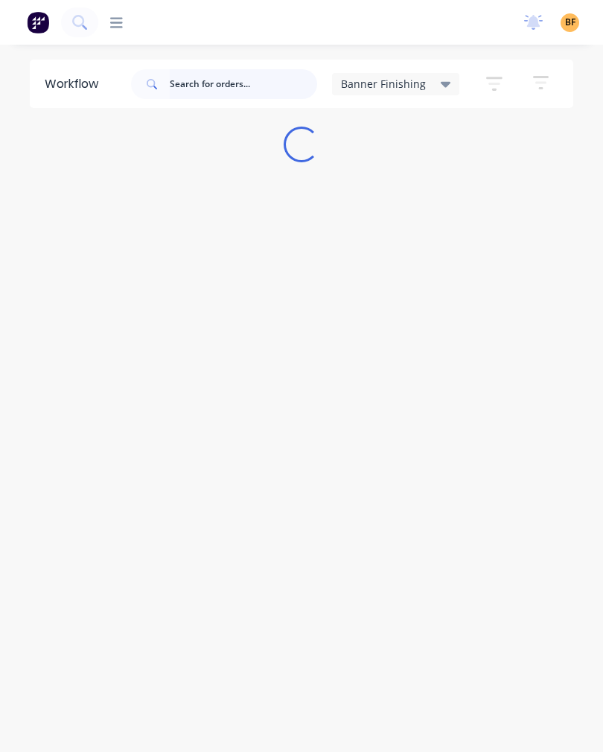
click at [247, 94] on input "text" at bounding box center [244, 84] width 148 height 30
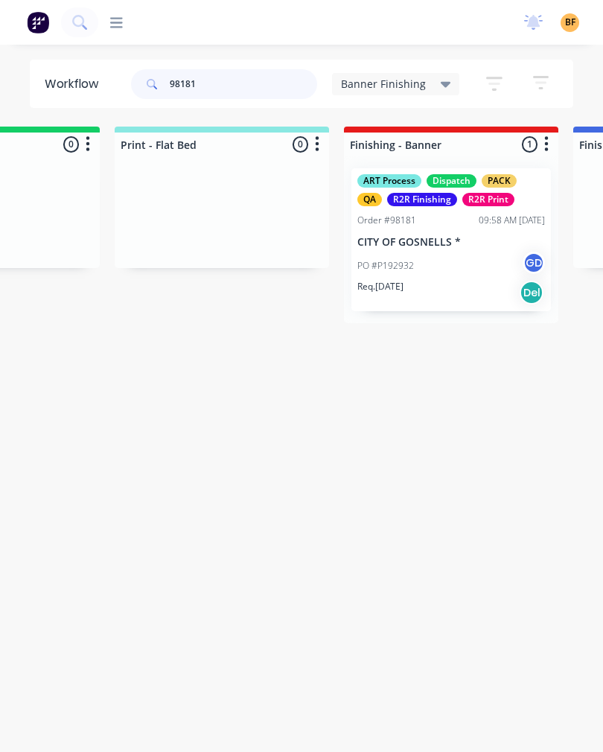
scroll to position [0, 167]
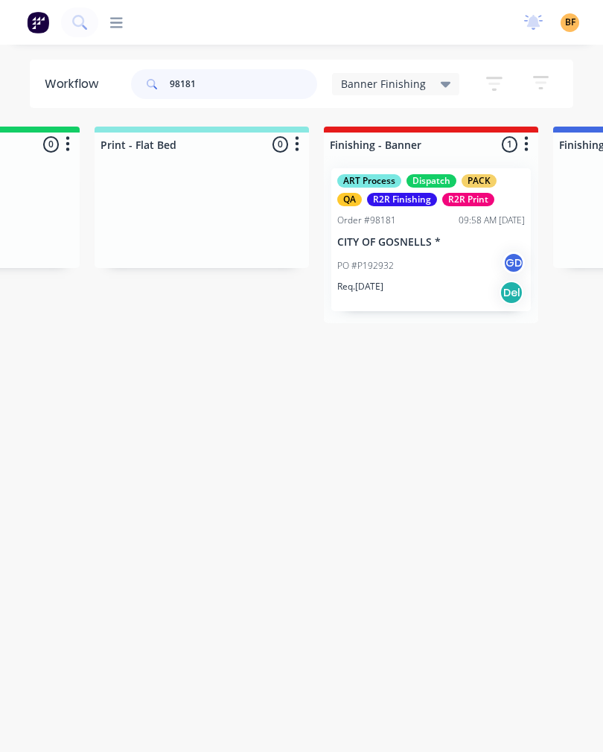
type input "98181"
click at [433, 268] on div "PO #P192932 GD" at bounding box center [431, 266] width 188 height 28
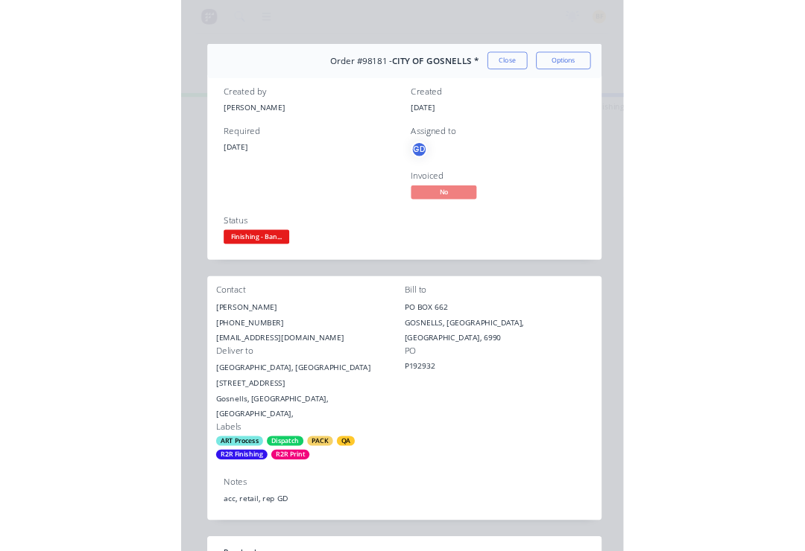
scroll to position [31, 0]
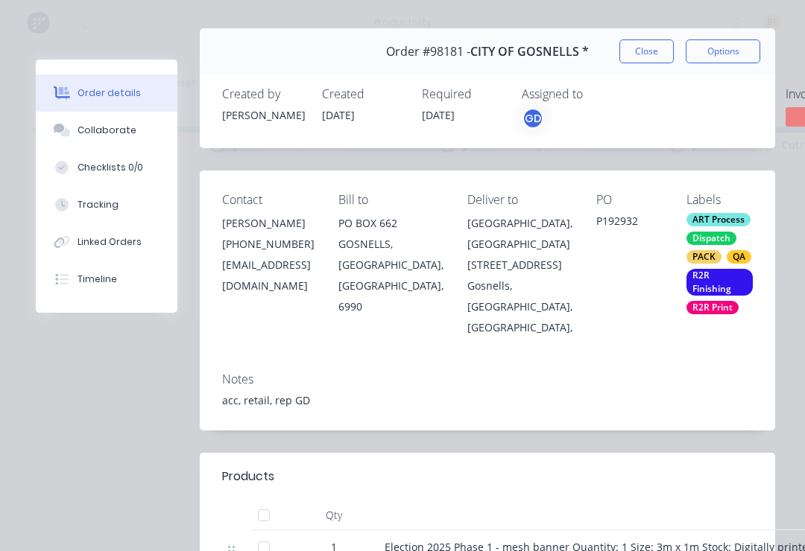
click at [116, 215] on button "Tracking" at bounding box center [107, 204] width 142 height 37
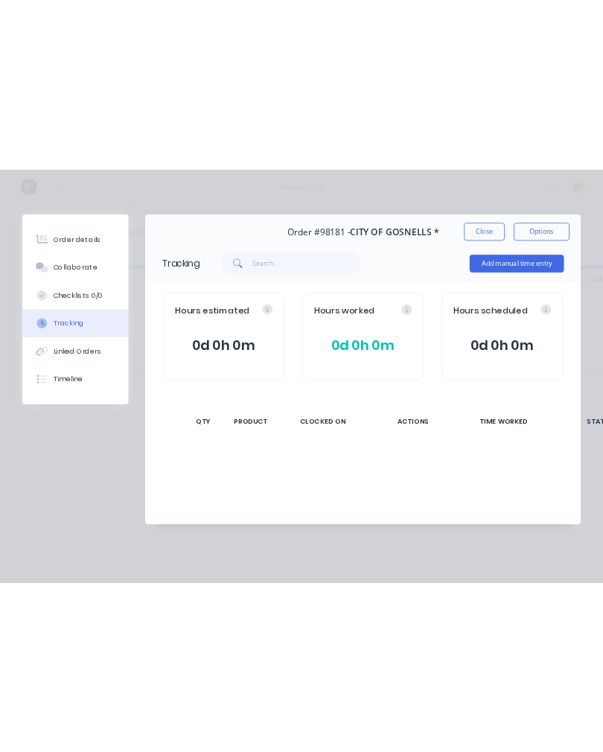
scroll to position [0, 0]
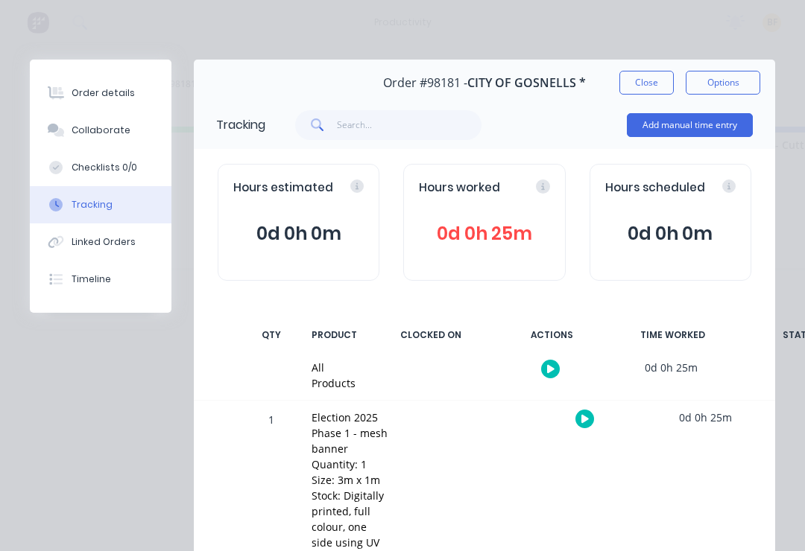
click at [586, 420] on icon at bounding box center [584, 419] width 7 height 10
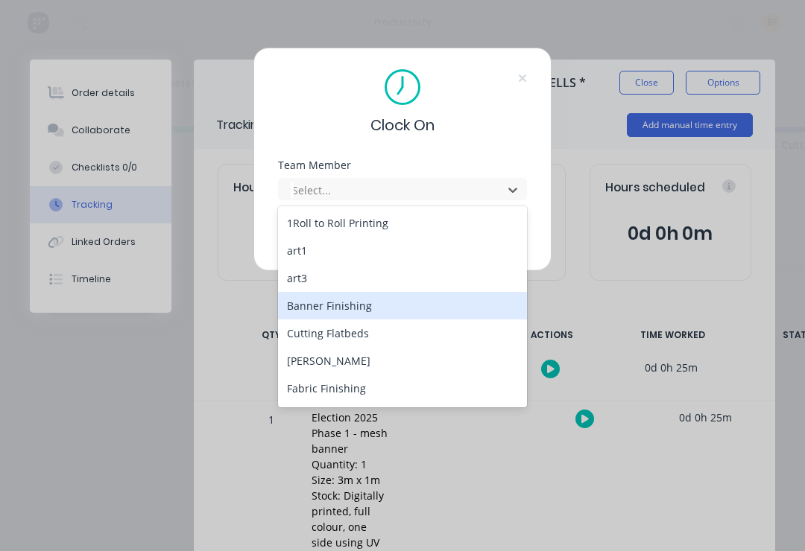
click at [395, 302] on div "Banner Finishing" at bounding box center [402, 306] width 249 height 28
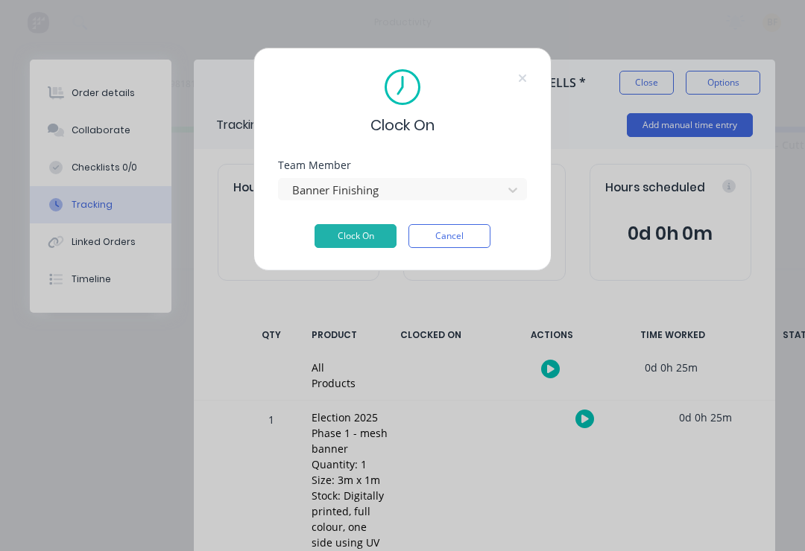
click at [369, 235] on button "Clock On" at bounding box center [355, 236] width 82 height 24
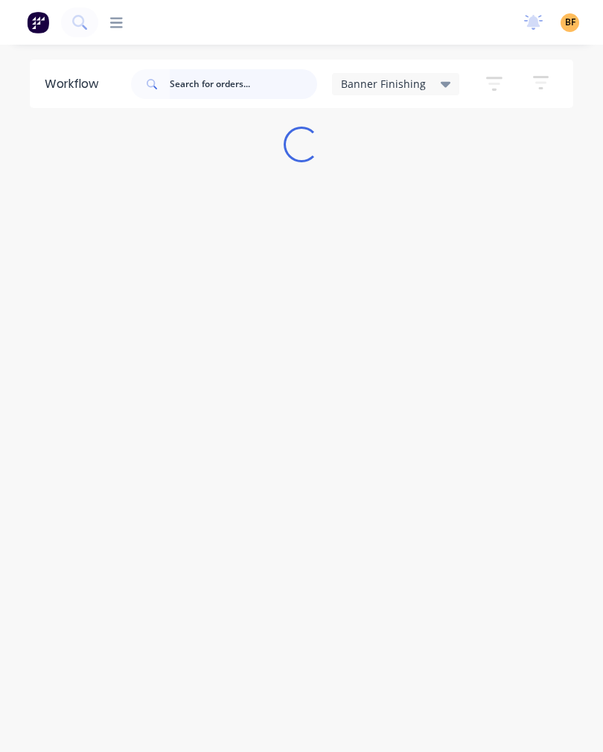
click at [279, 77] on input "text" at bounding box center [244, 84] width 148 height 30
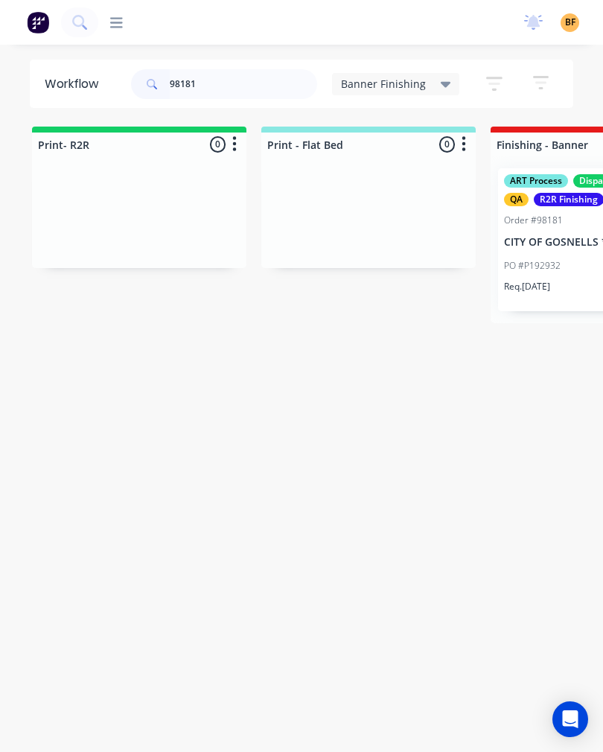
click at [552, 308] on div "ART Process Dispatch PACK QA R2R Finishing R2R Print Order #98181 09:58 AM [DAT…" at bounding box center [598, 239] width 200 height 143
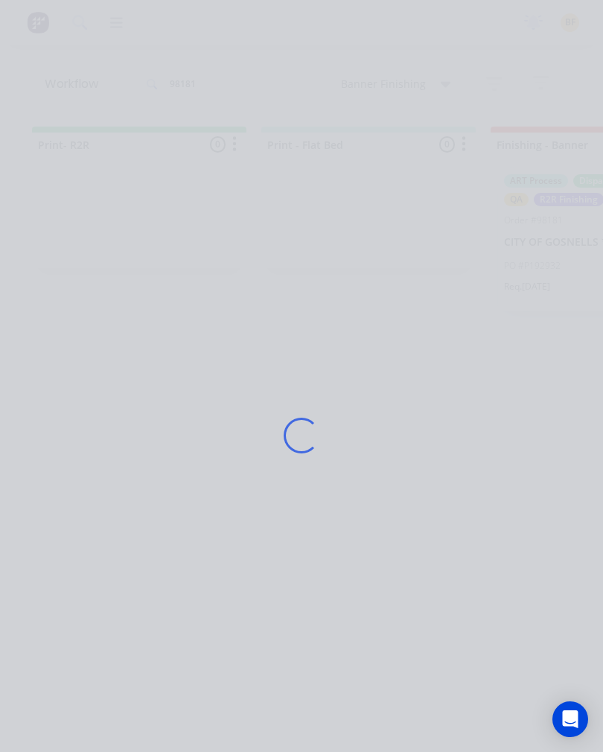
click at [559, 315] on div "Loading..." at bounding box center [302, 436] width 574 height 752
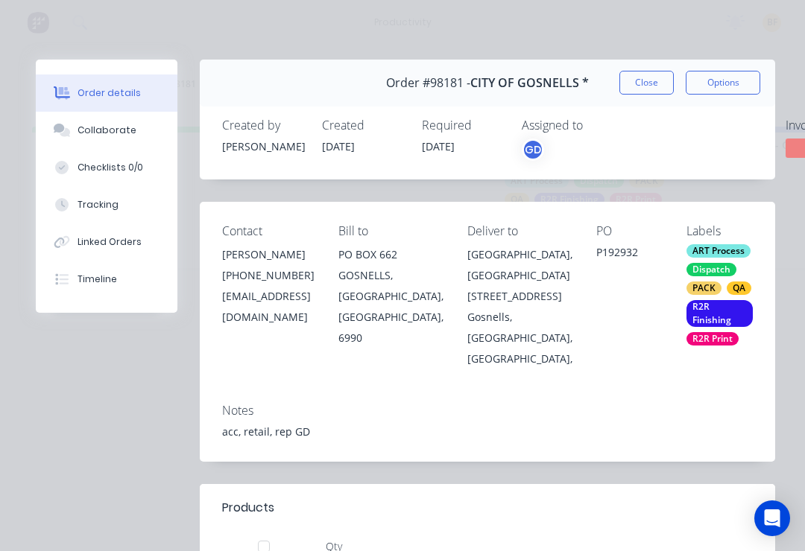
click at [114, 213] on button "Tracking" at bounding box center [107, 204] width 142 height 37
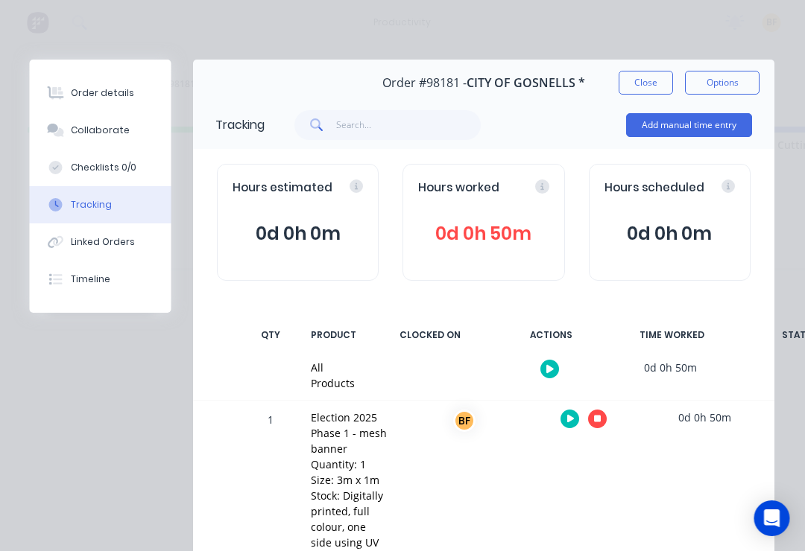
scroll to position [0, 5]
click at [603, 422] on button at bounding box center [598, 419] width 19 height 19
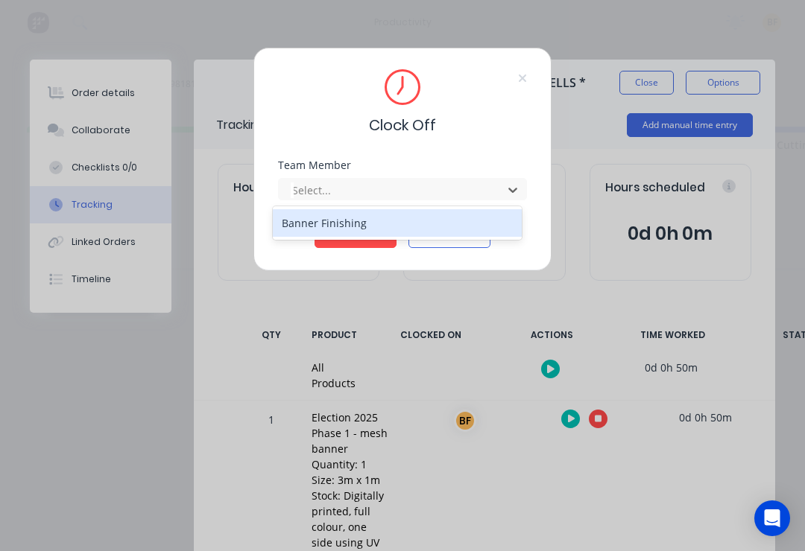
click at [419, 223] on div "Banner Finishing" at bounding box center [397, 223] width 249 height 28
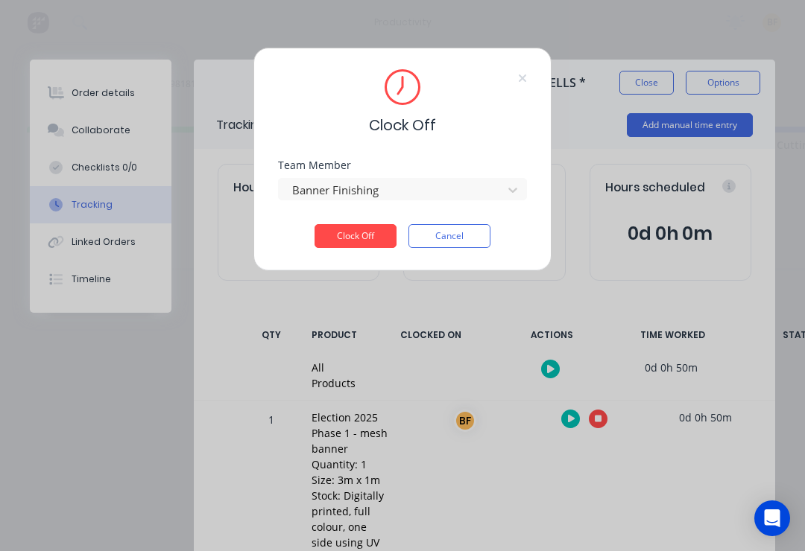
click at [373, 241] on button "Clock Off" at bounding box center [355, 236] width 82 height 24
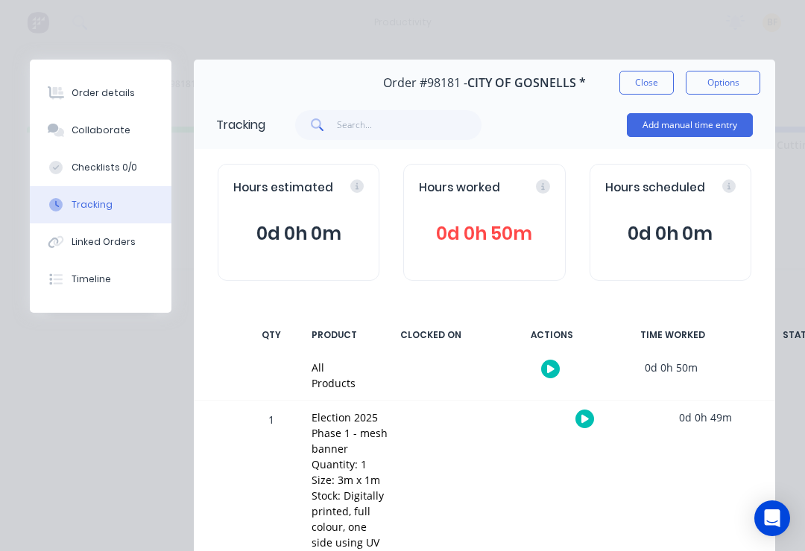
click at [603, 81] on button "Close" at bounding box center [646, 83] width 54 height 24
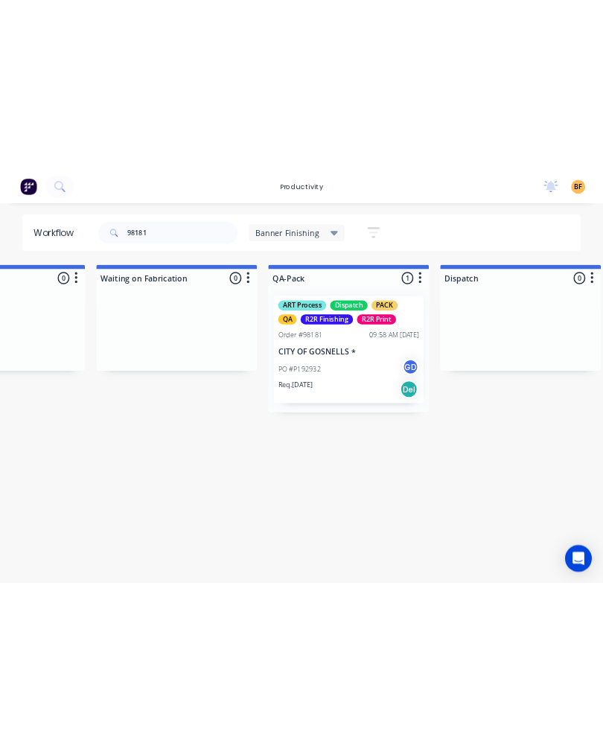
scroll to position [0, 0]
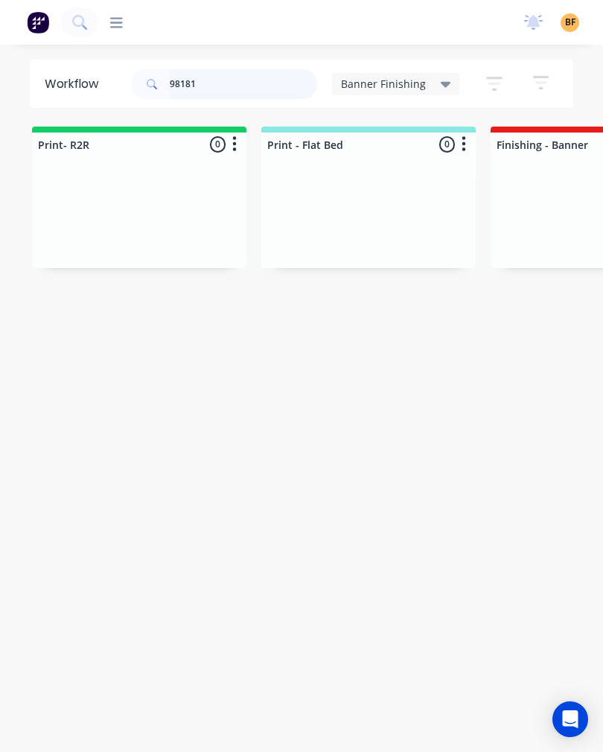
click at [266, 96] on input "98181" at bounding box center [244, 84] width 148 height 30
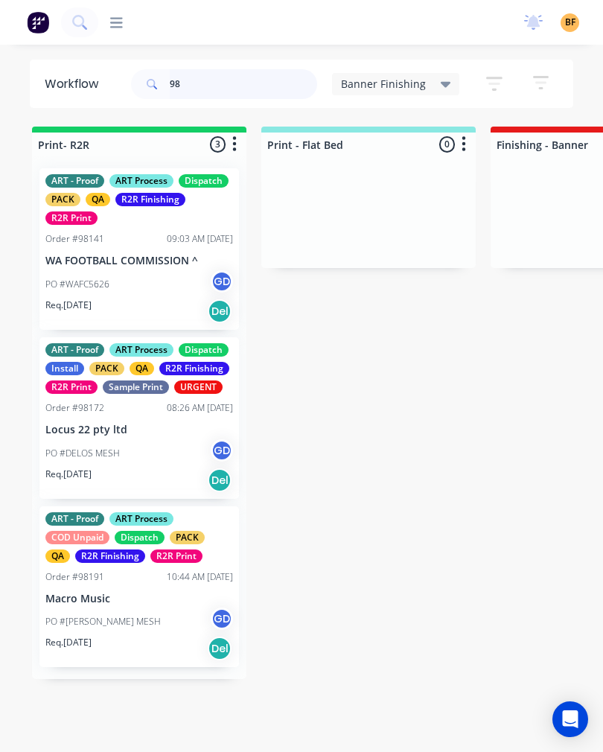
type input "9"
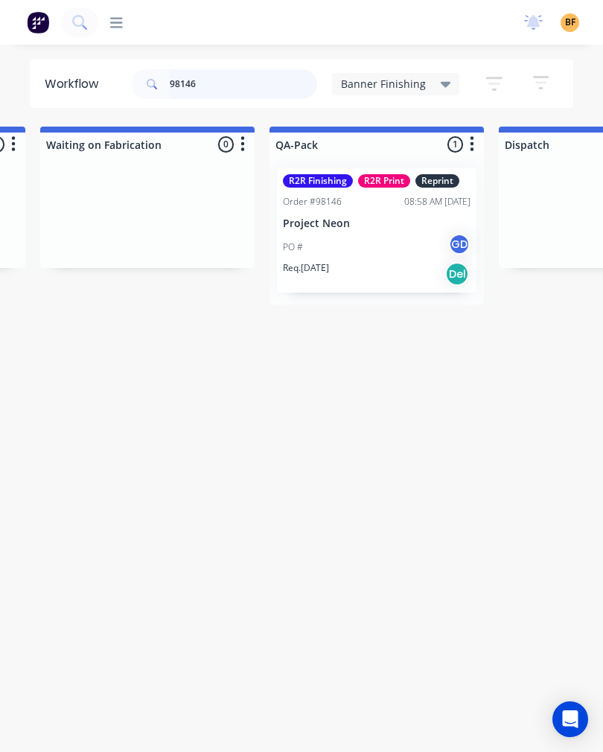
scroll to position [0, 919]
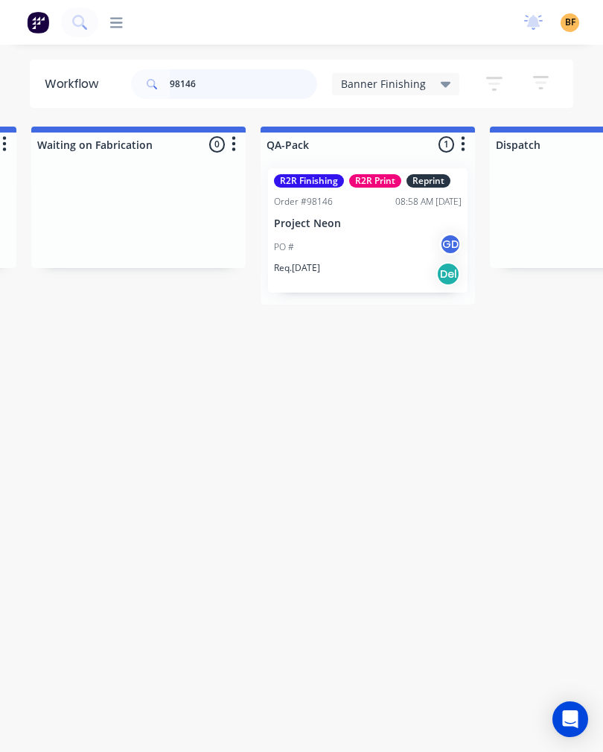
type input "98146"
click at [390, 258] on div "PO # GD" at bounding box center [368, 247] width 188 height 28
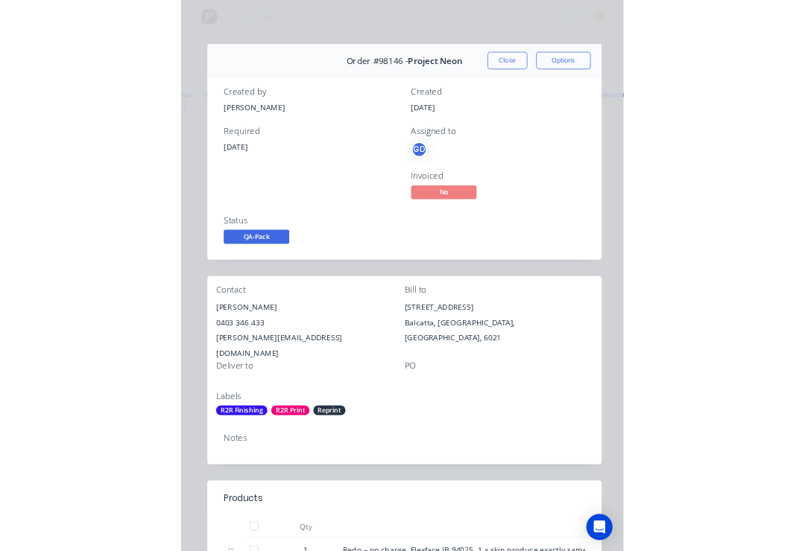
scroll to position [0, 822]
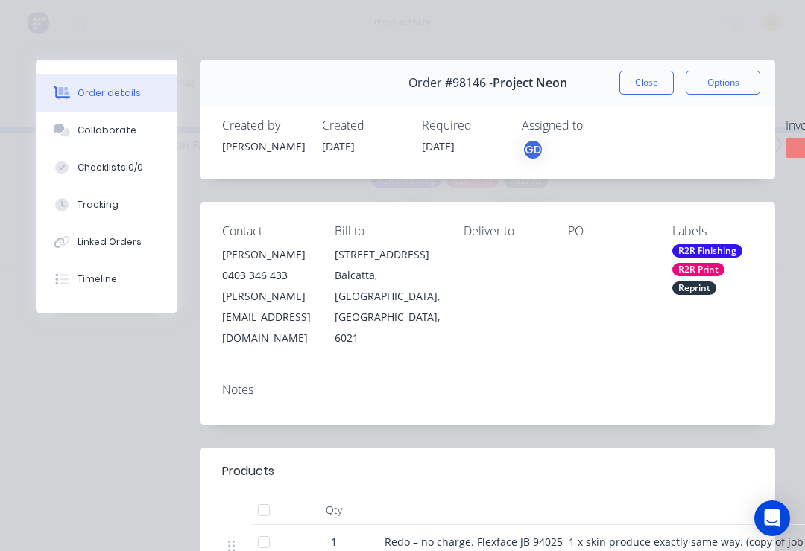
click at [110, 194] on button "Tracking" at bounding box center [107, 204] width 142 height 37
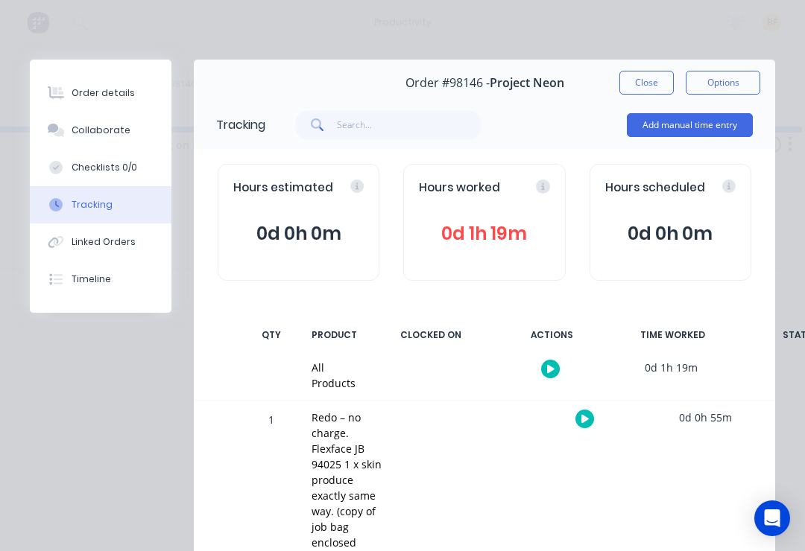
click at [589, 422] on button at bounding box center [584, 419] width 19 height 19
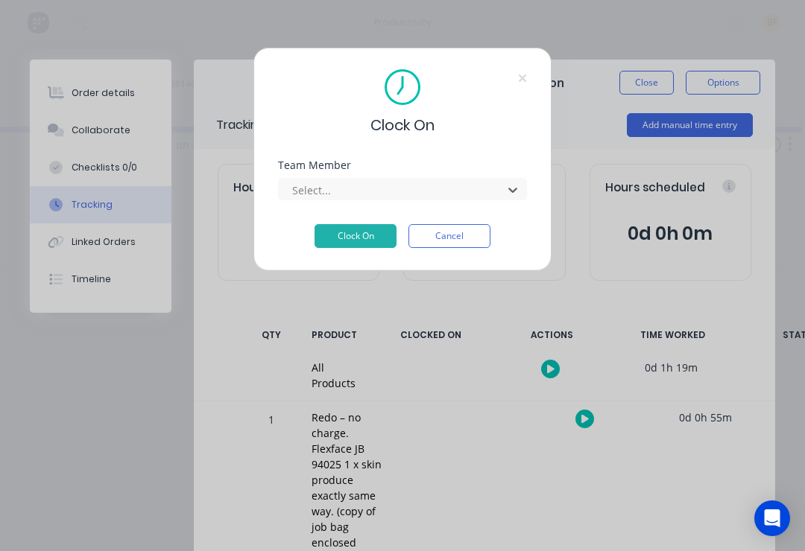
click at [528, 212] on div "Clock On Team Member Select... Clock On Cancel" at bounding box center [402, 159] width 298 height 223
type input "bann"
click at [536, 188] on div "Clock On Team Member Select... Clock On Cancel" at bounding box center [402, 159] width 298 height 223
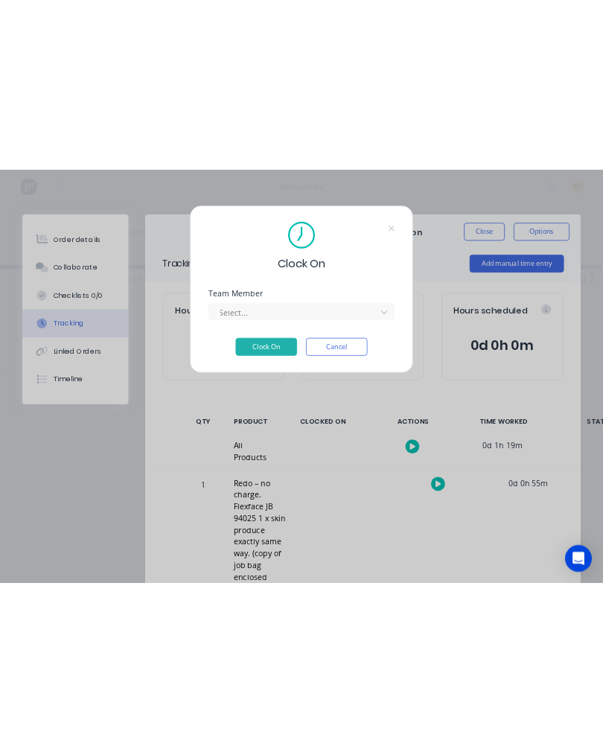
scroll to position [0, 0]
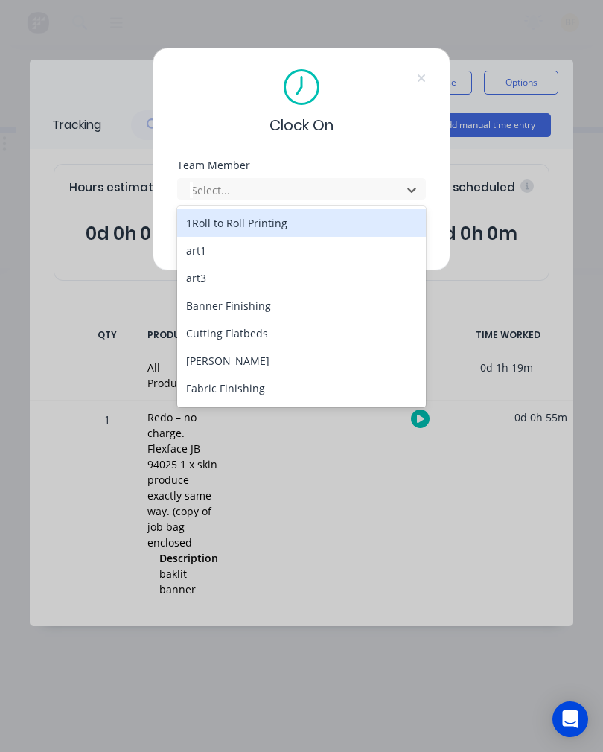
click at [296, 302] on div "Banner Finishing" at bounding box center [301, 306] width 249 height 28
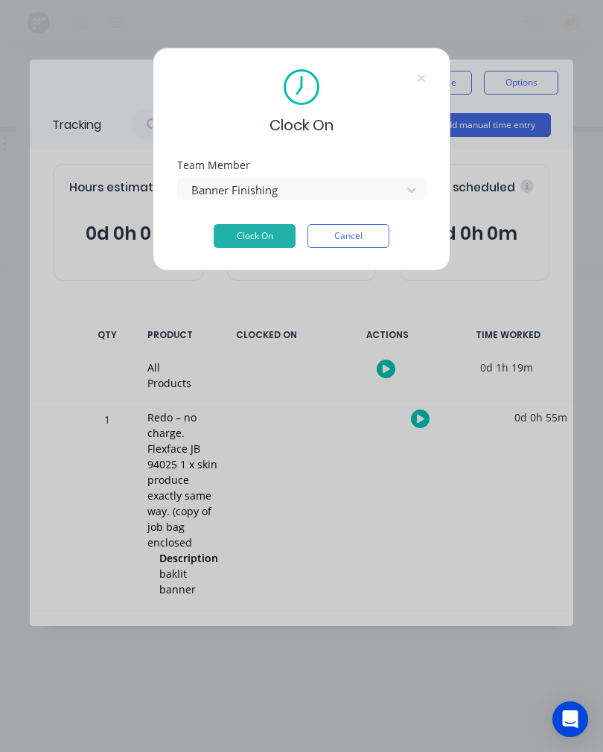
click at [285, 231] on button "Clock On" at bounding box center [255, 236] width 82 height 24
